Goal: Obtain resource: Obtain resource

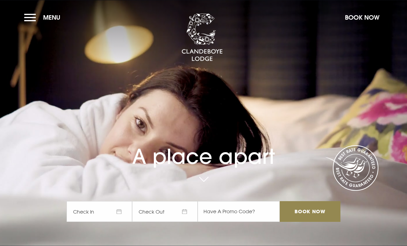
click at [28, 17] on button "Menu" at bounding box center [44, 17] width 40 height 15
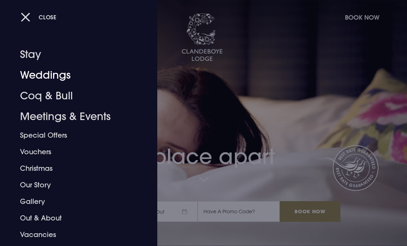
click at [31, 71] on link "Weddings" at bounding box center [74, 75] width 108 height 21
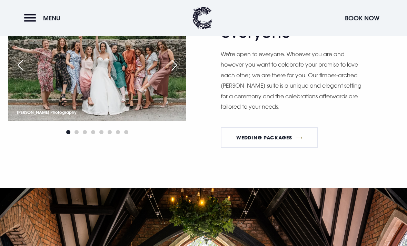
scroll to position [786, 0]
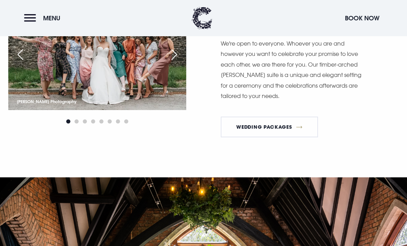
click at [298, 137] on link "Wedding Packages" at bounding box center [269, 127] width 97 height 21
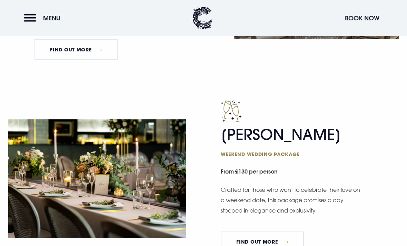
scroll to position [571, 0]
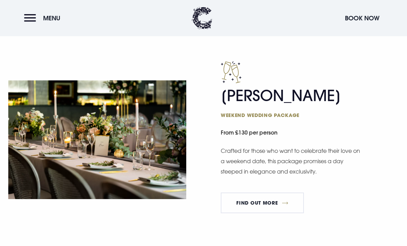
click at [283, 210] on link "FIND OUT MORE" at bounding box center [262, 202] width 83 height 21
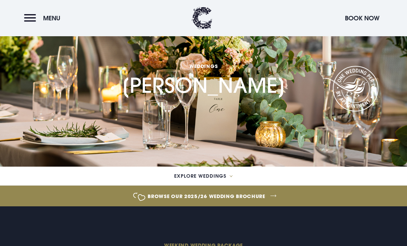
scroll to position [102, 0]
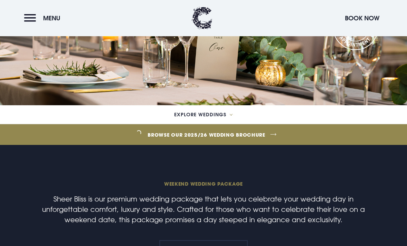
click at [257, 133] on link "Browse our 2025/26 wedding brochure" at bounding box center [206, 135] width 931 height 26
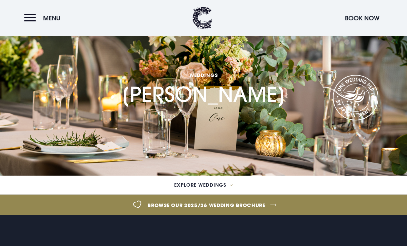
scroll to position [0, 0]
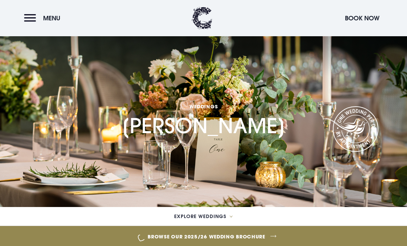
click at [31, 13] on button "Menu" at bounding box center [44, 18] width 40 height 15
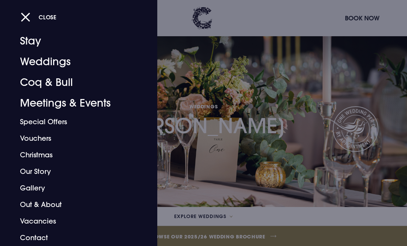
scroll to position [13, 0]
